Goal: Find specific page/section: Find specific page/section

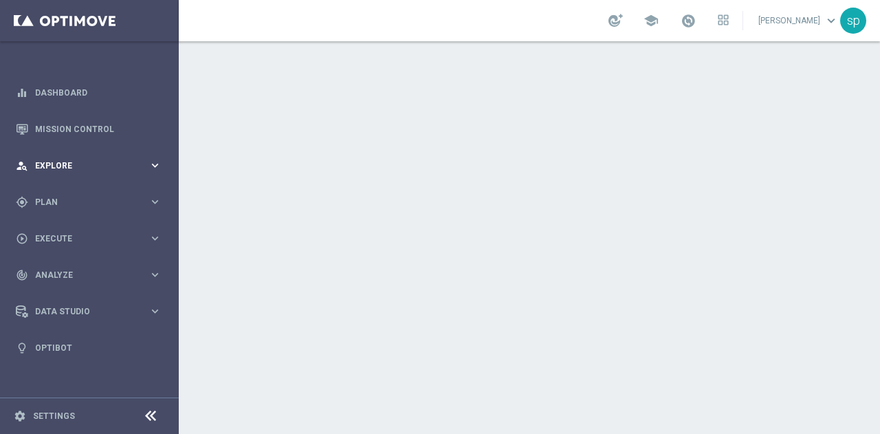
click at [54, 165] on span "Explore" at bounding box center [91, 166] width 113 height 8
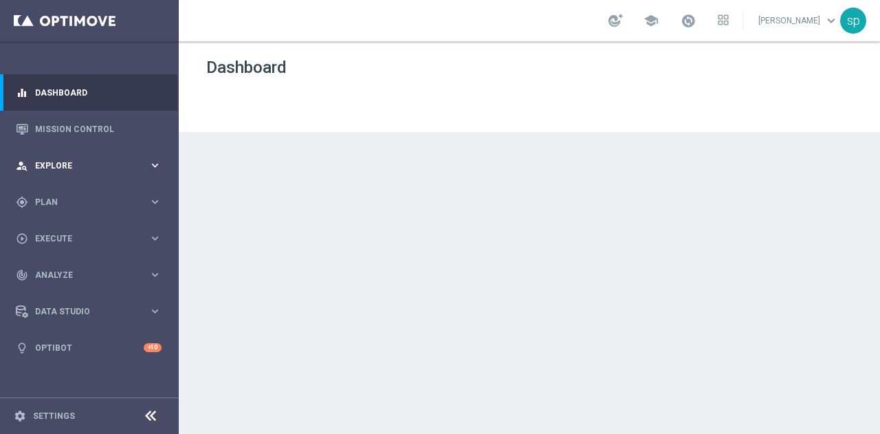
click at [55, 165] on span "Explore" at bounding box center [91, 166] width 113 height 8
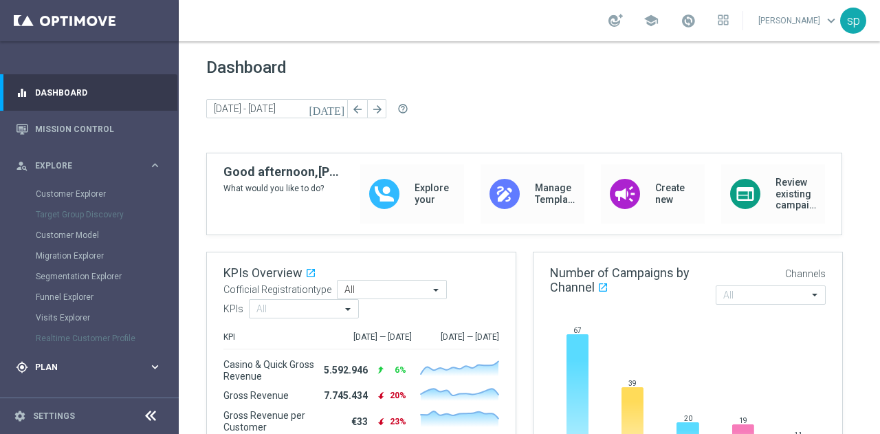
click at [47, 363] on span "Plan" at bounding box center [91, 367] width 113 height 8
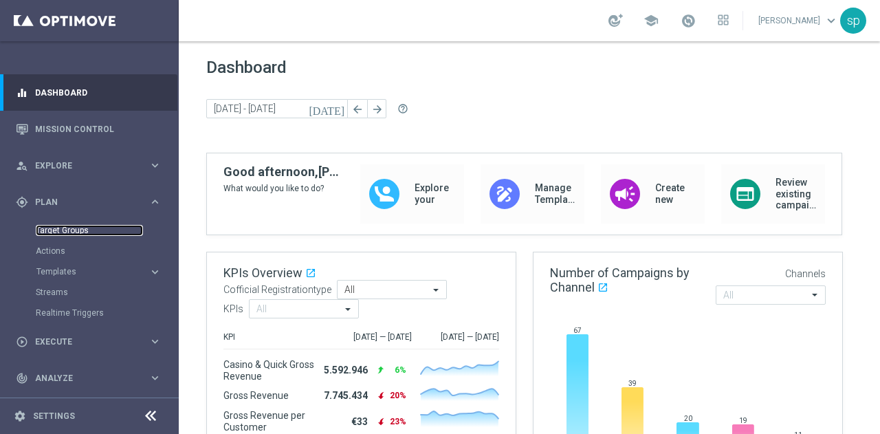
click at [56, 228] on link "Target Groups" at bounding box center [89, 230] width 107 height 11
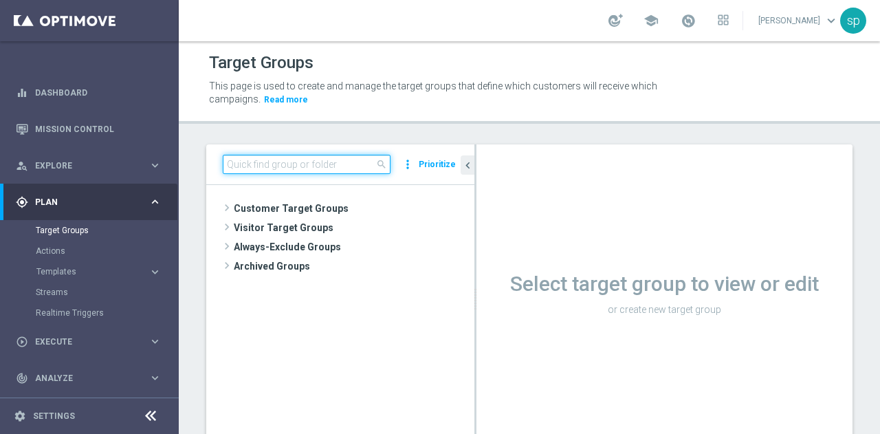
click at [291, 162] on input at bounding box center [307, 164] width 168 height 19
paste input "NEW 2025 Silver Attivi_ 15<ggr>84,99_senza saldo_non depositanti 10 gg prec"
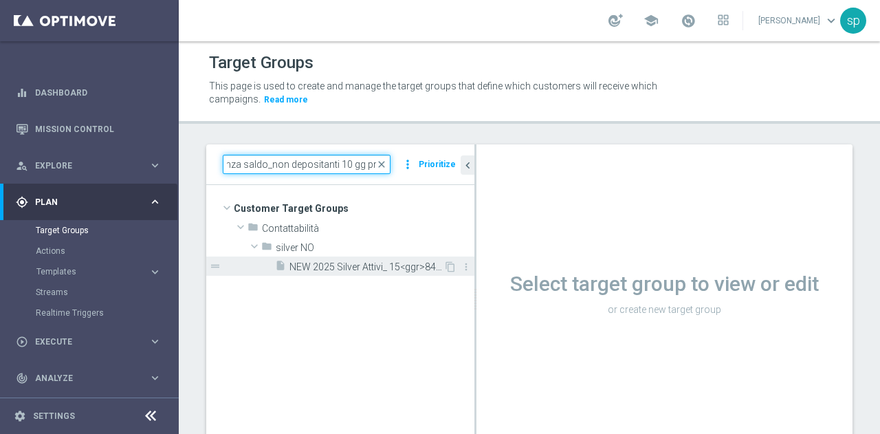
type input "NEW 2025 Silver Attivi_ 15<ggr>84,99_senza saldo_non depositanti 10 gg prec"
click at [336, 268] on span "NEW 2025 Silver Attivi_ 15<ggr>84,99_senza saldo_non depositanti 10 gg prec" at bounding box center [367, 267] width 154 height 12
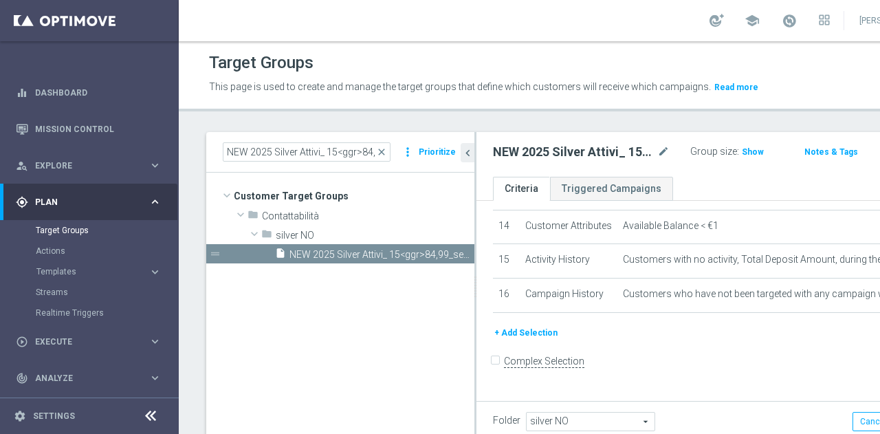
scroll to position [565, 0]
